Goal: Information Seeking & Learning: Learn about a topic

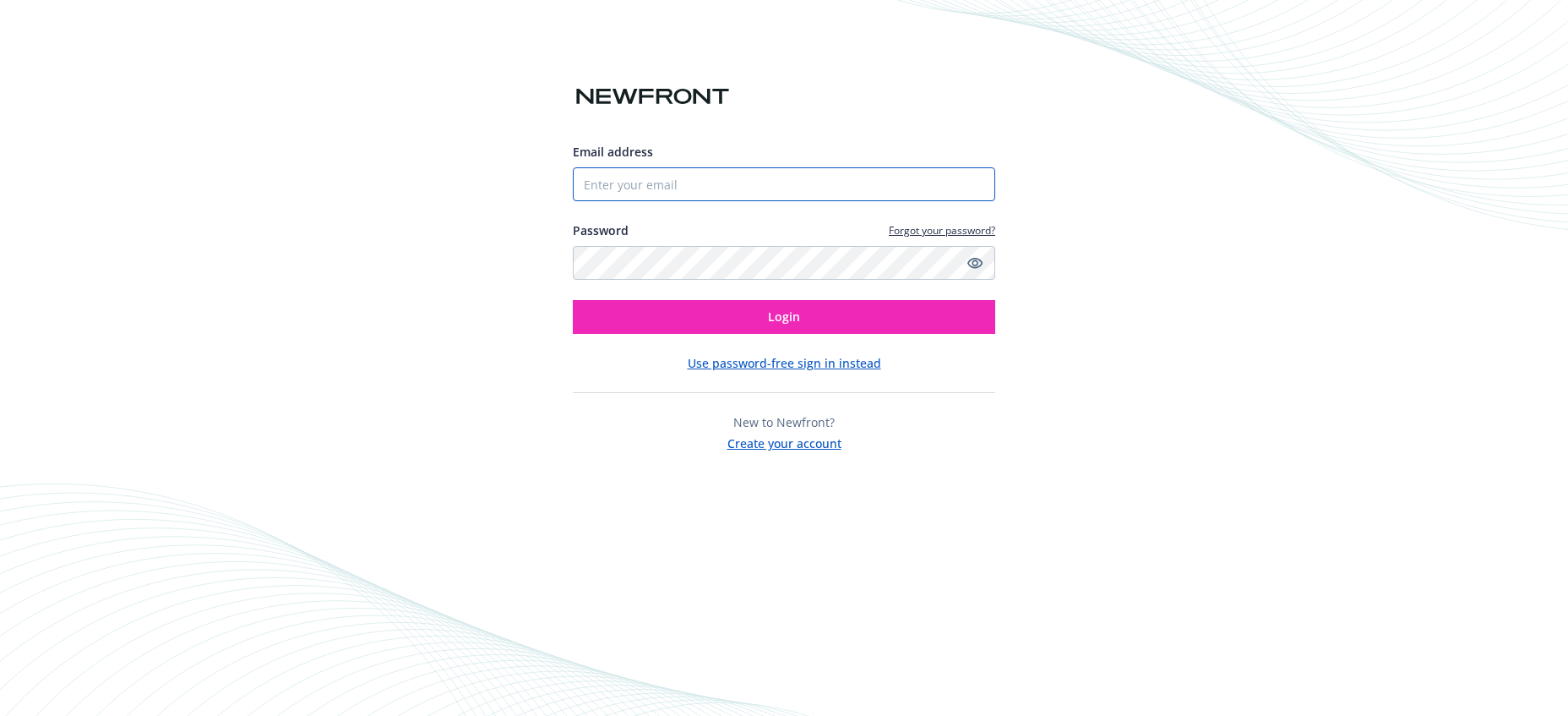
click at [635, 192] on input "Email address" at bounding box center [784, 184] width 422 height 34
type input "[EMAIL_ADDRESS][DOMAIN_NAME]"
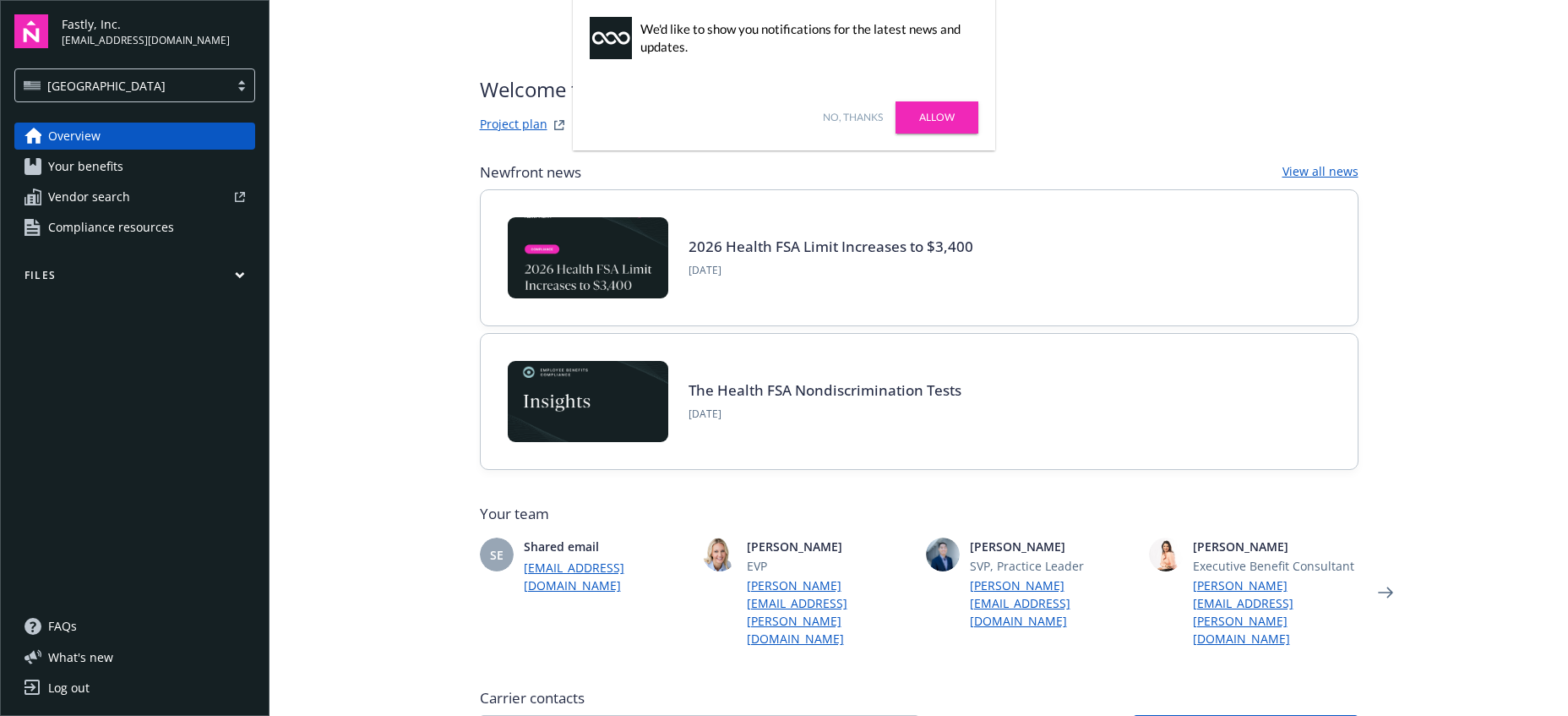
click at [857, 116] on link "No, thanks" at bounding box center [853, 117] width 60 height 15
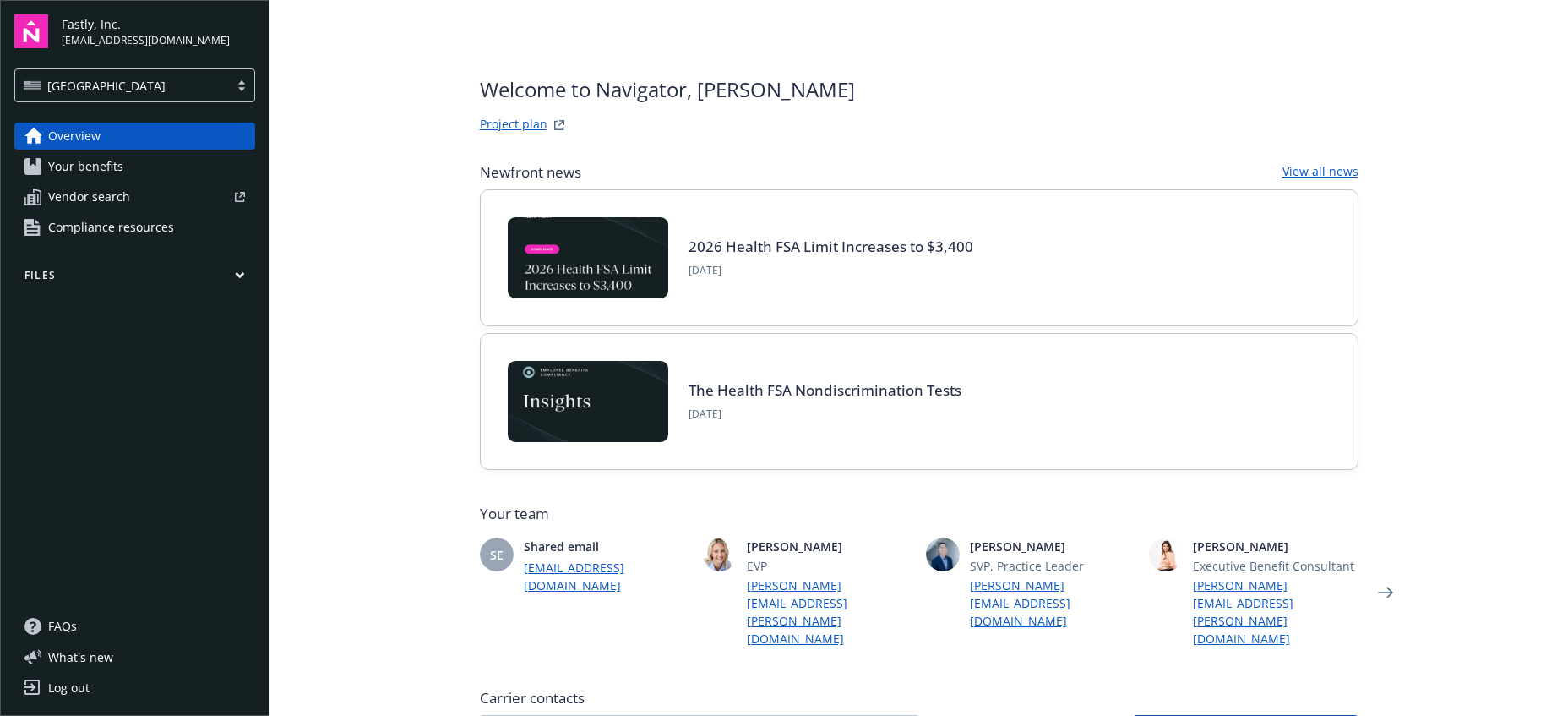
click at [119, 170] on span "Your benefits" at bounding box center [86, 166] width 75 height 27
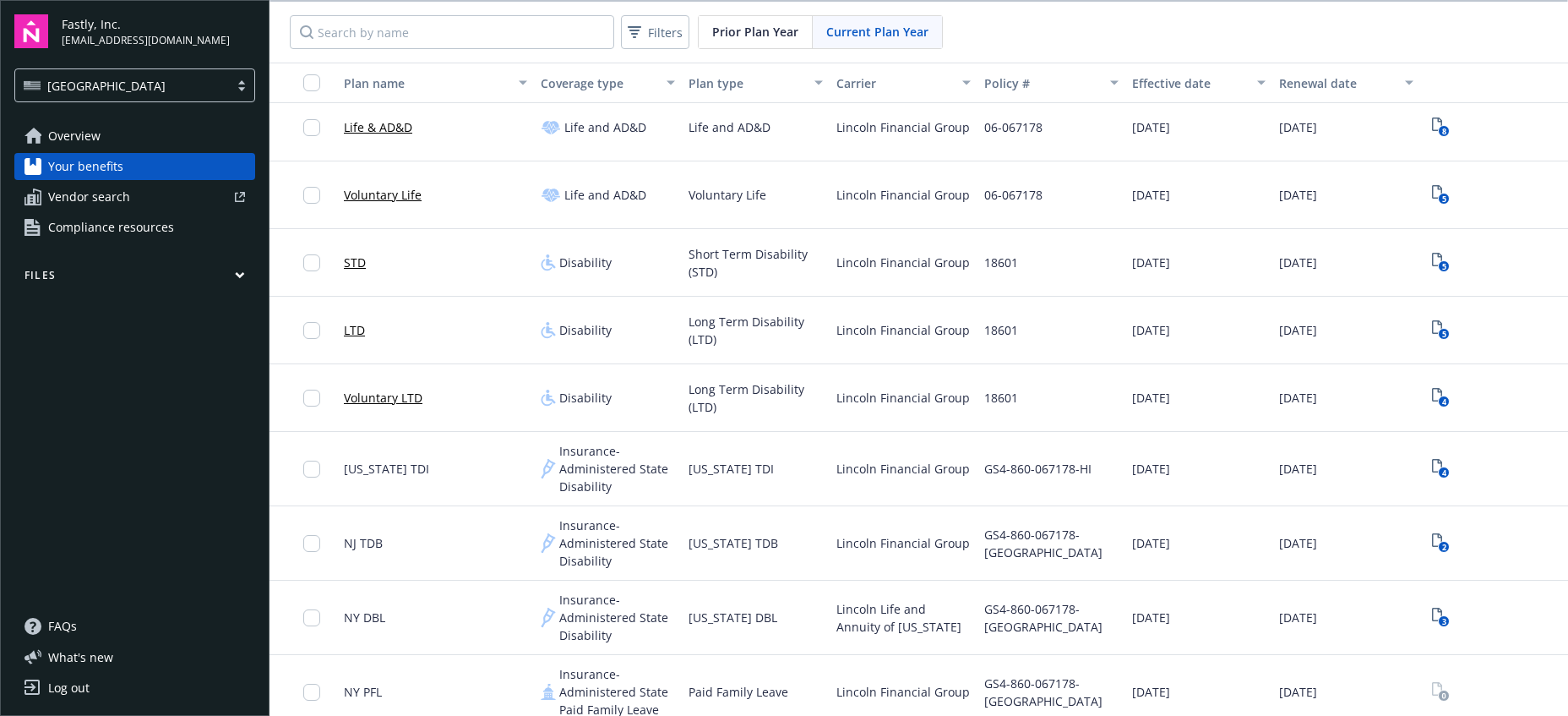
scroll to position [1190, 0]
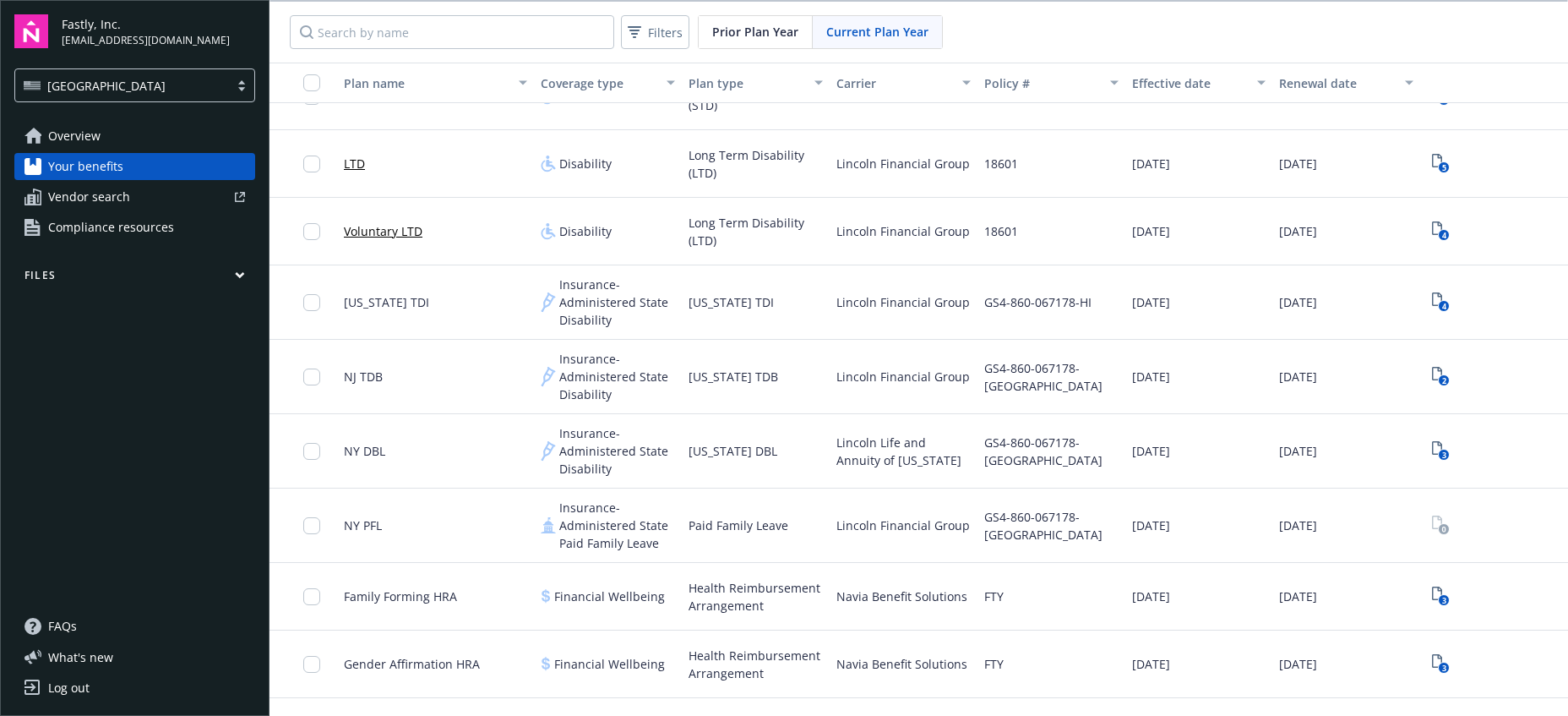
click at [85, 234] on span "Compliance resources" at bounding box center [111, 227] width 126 height 27
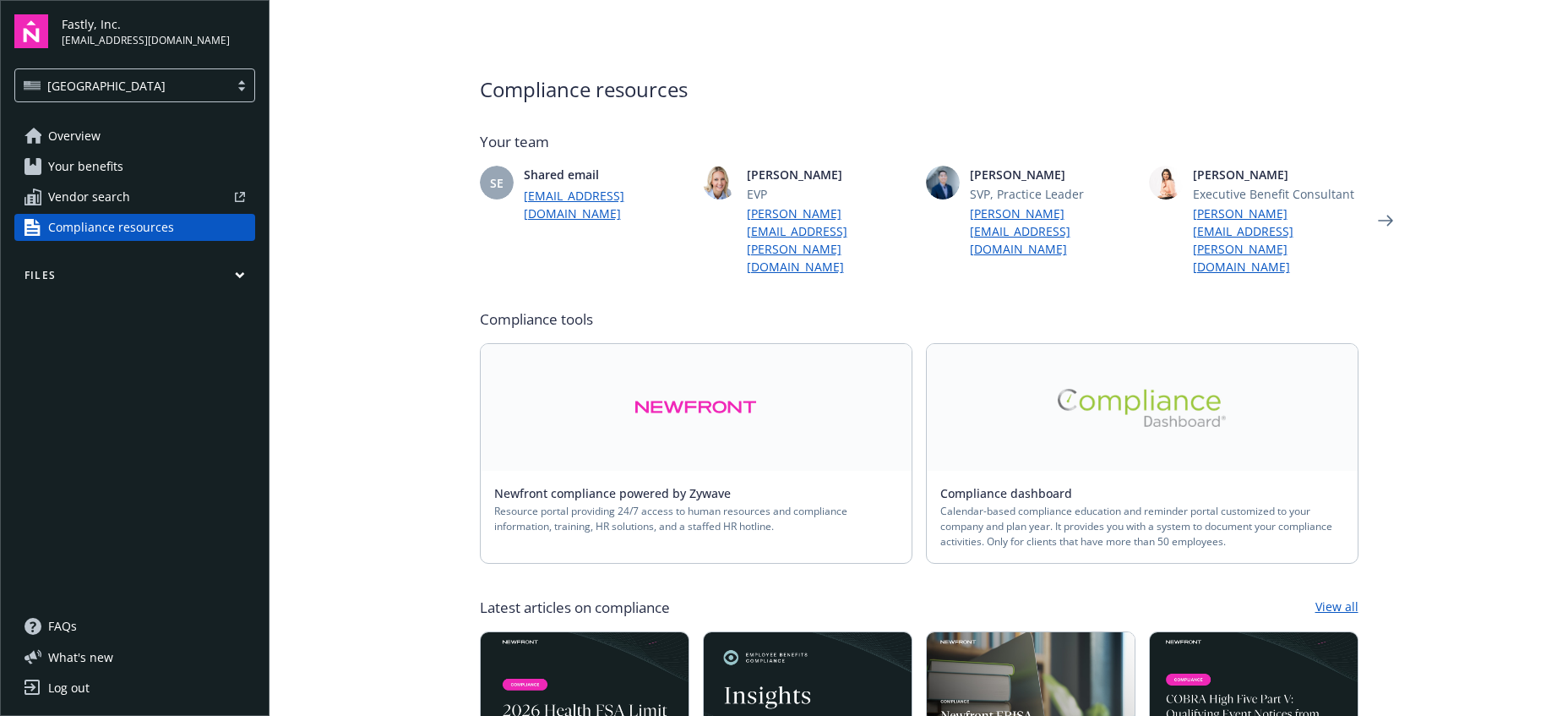
click at [83, 205] on span "Vendor search" at bounding box center [89, 197] width 82 height 27
click at [173, 145] on link "Overview" at bounding box center [135, 136] width 240 height 27
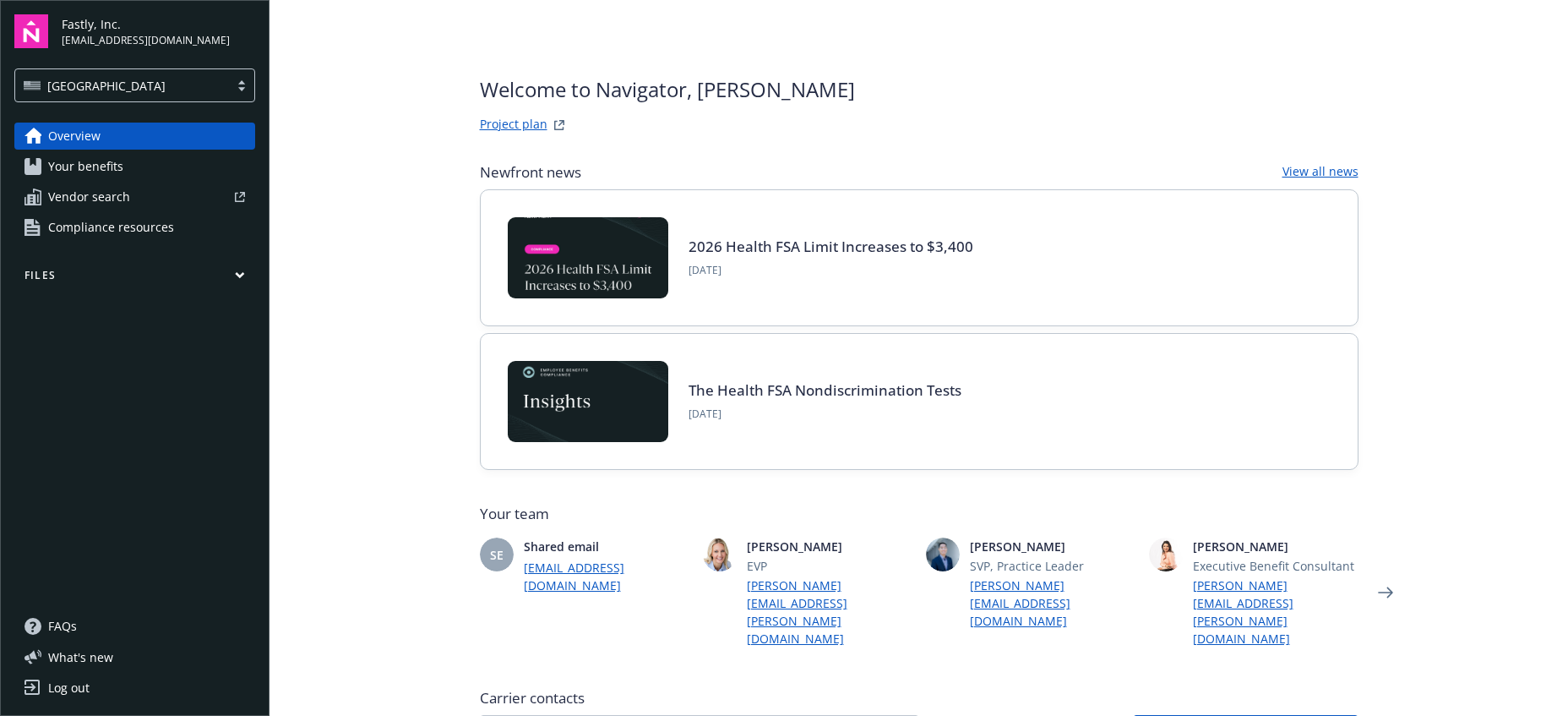
click at [519, 122] on link "Project plan" at bounding box center [514, 124] width 67 height 20
click at [237, 274] on icon "button" at bounding box center [240, 275] width 8 height 4
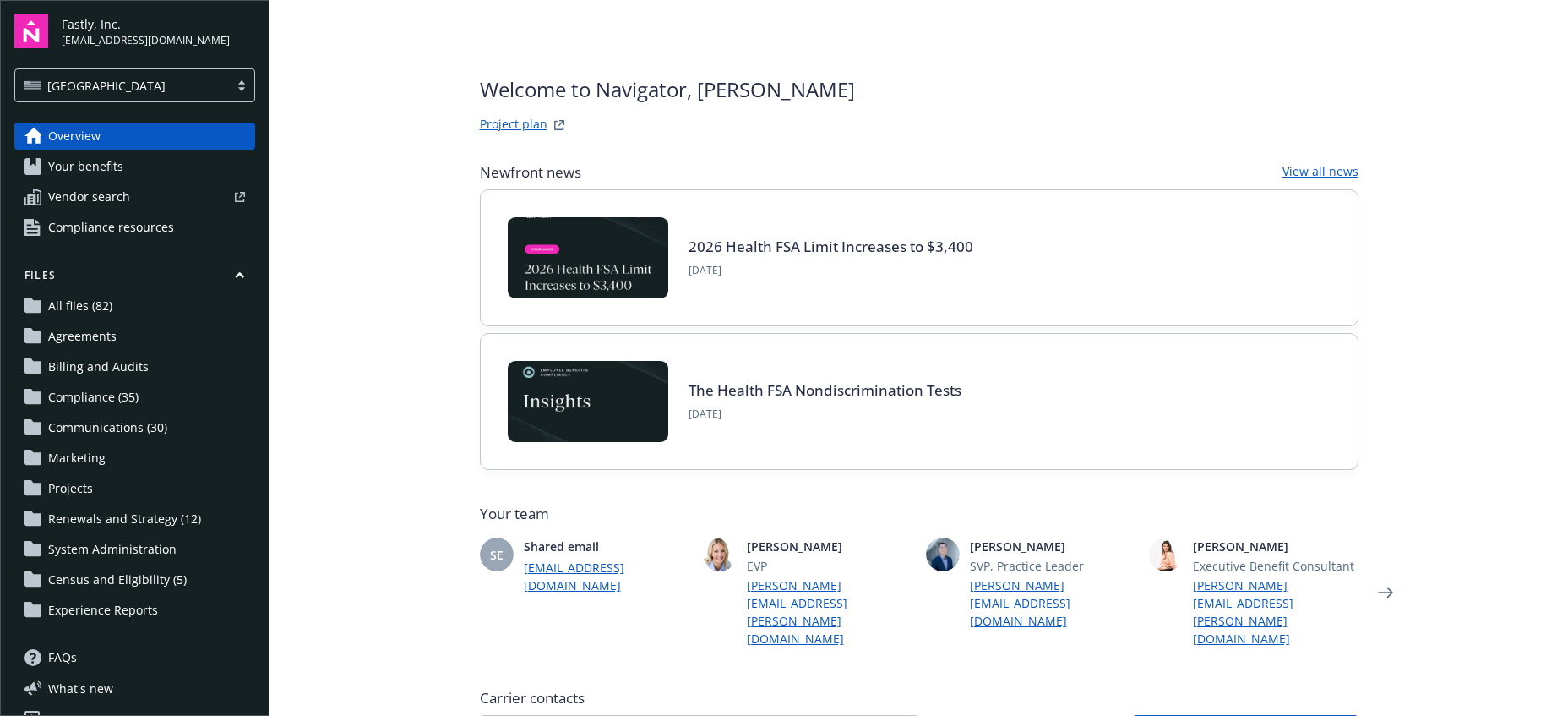
click at [148, 523] on span "Renewals and Strategy (12)" at bounding box center [124, 519] width 153 height 27
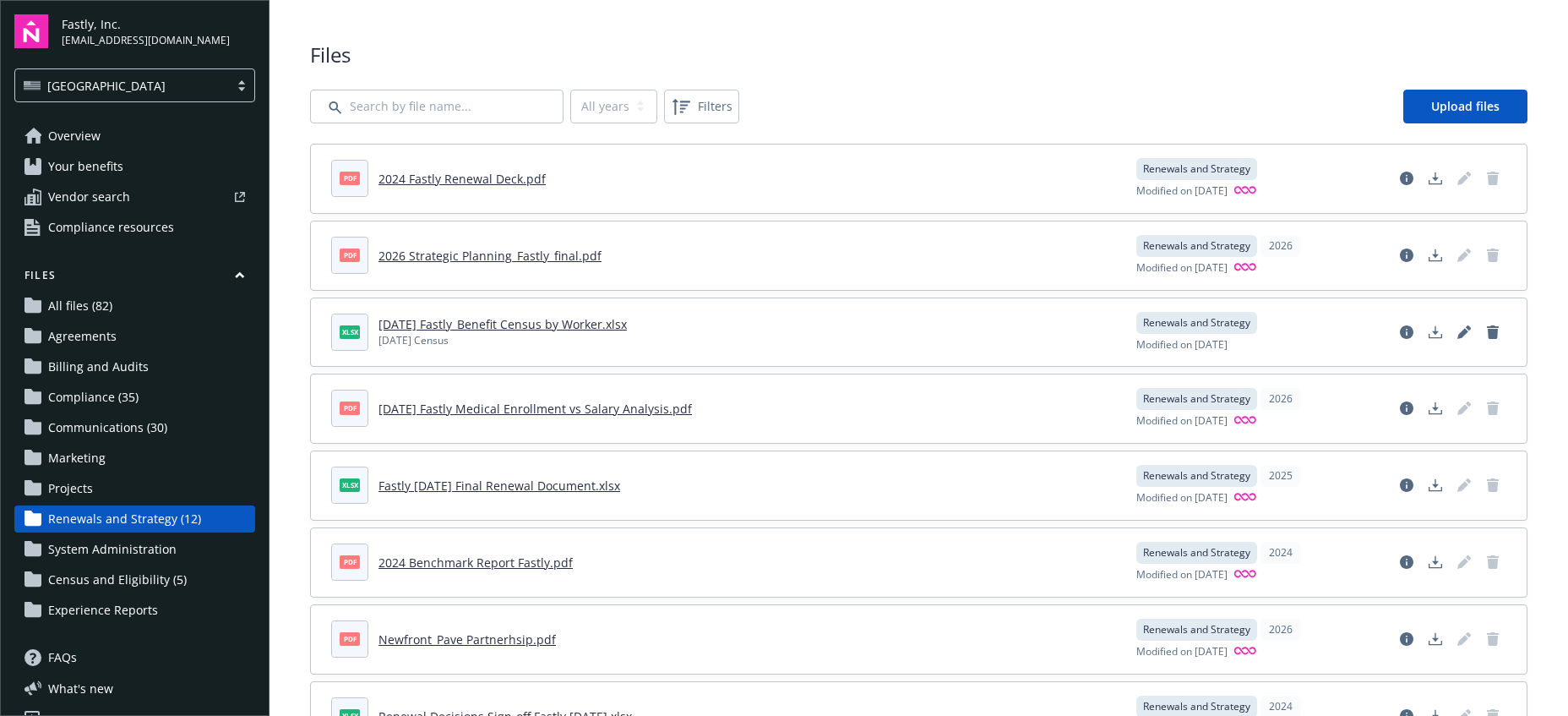
click at [135, 423] on span "Communications (30)" at bounding box center [108, 427] width 119 height 27
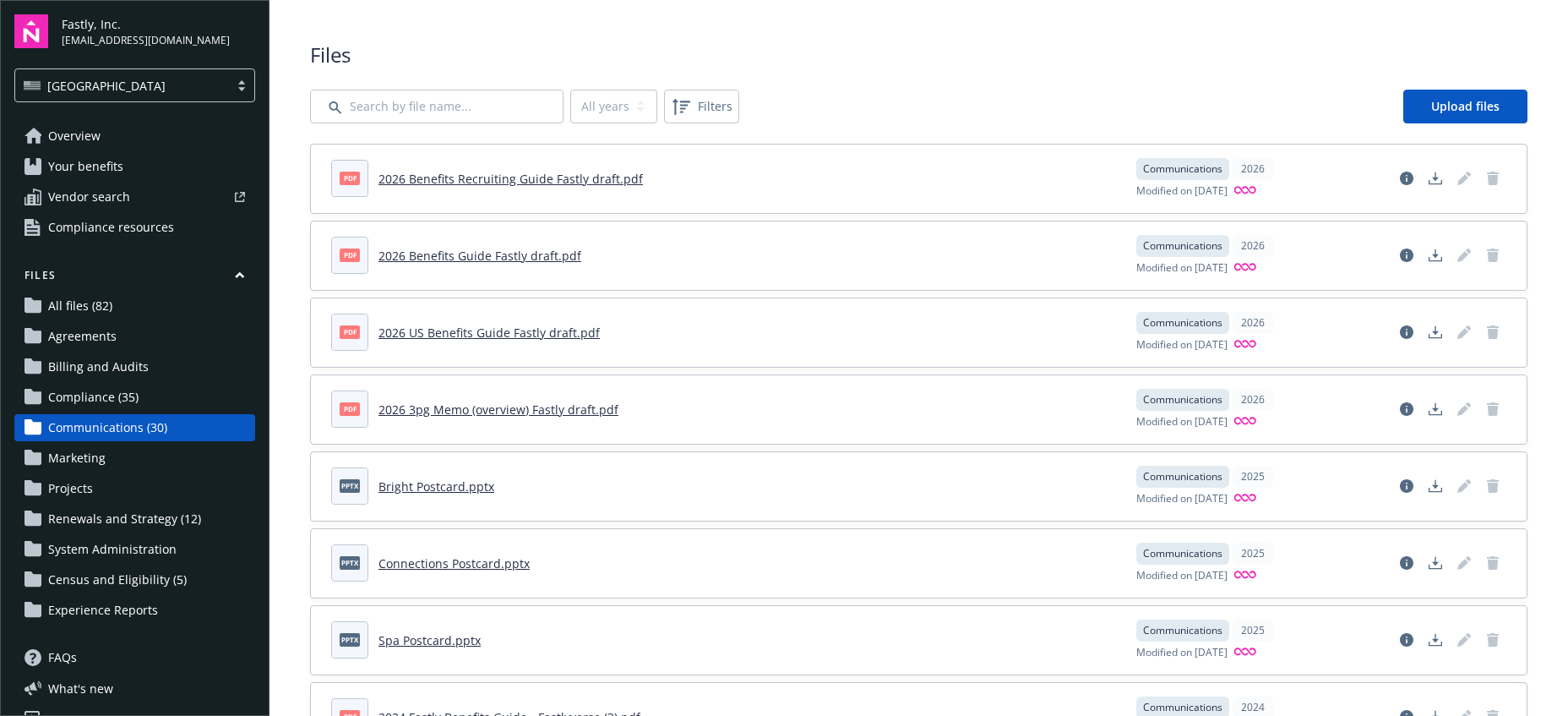
click at [431, 177] on link "2026 Benefits Recruiting Guide Fastly draft.pdf" at bounding box center [511, 178] width 265 height 16
click at [425, 254] on link "2026 Benefits Guide Fastly draft.pdf" at bounding box center [480, 255] width 203 height 16
click at [471, 334] on link "2026 US Benefits Guide Fastly draft.pdf" at bounding box center [490, 332] width 221 height 16
click at [456, 404] on link "2026 3pg Memo (overview) Fastly draft.pdf" at bounding box center [498, 409] width 240 height 16
